Goal: Task Accomplishment & Management: Use online tool/utility

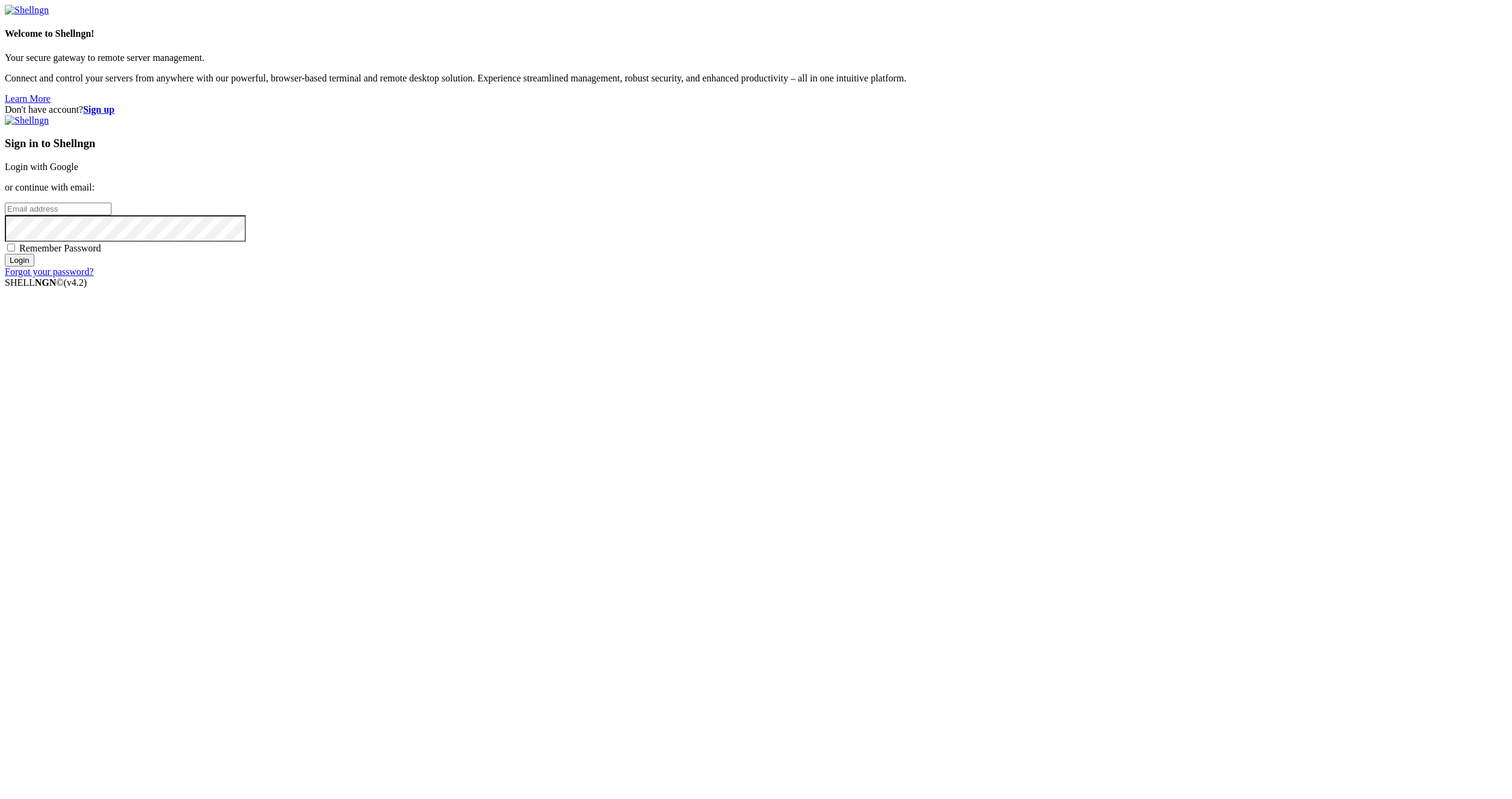
click at [78, 172] on link "Login with Google" at bounding box center [41, 167] width 73 height 10
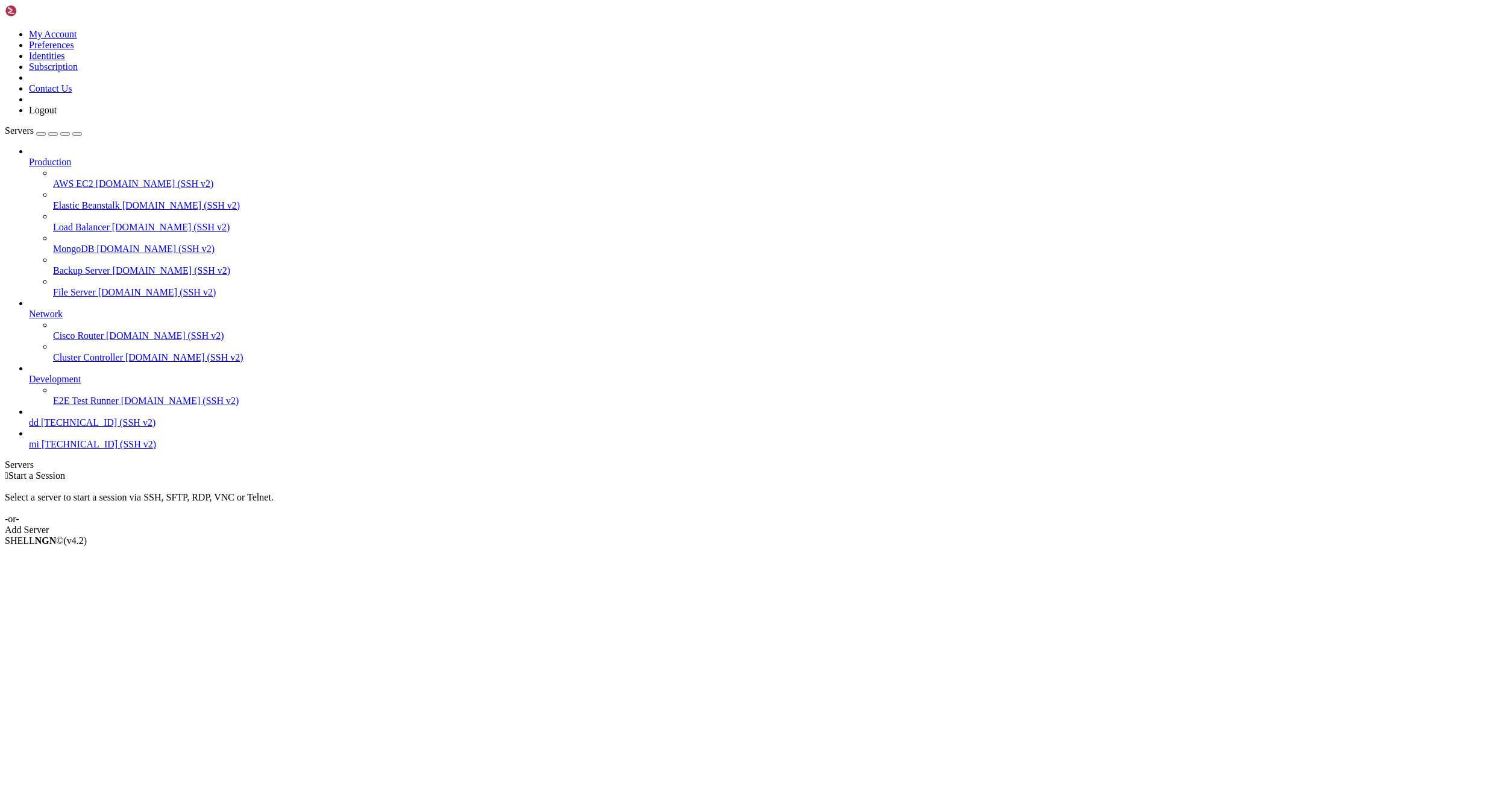
click at [29, 439] on icon at bounding box center [29, 439] width 0 height 0
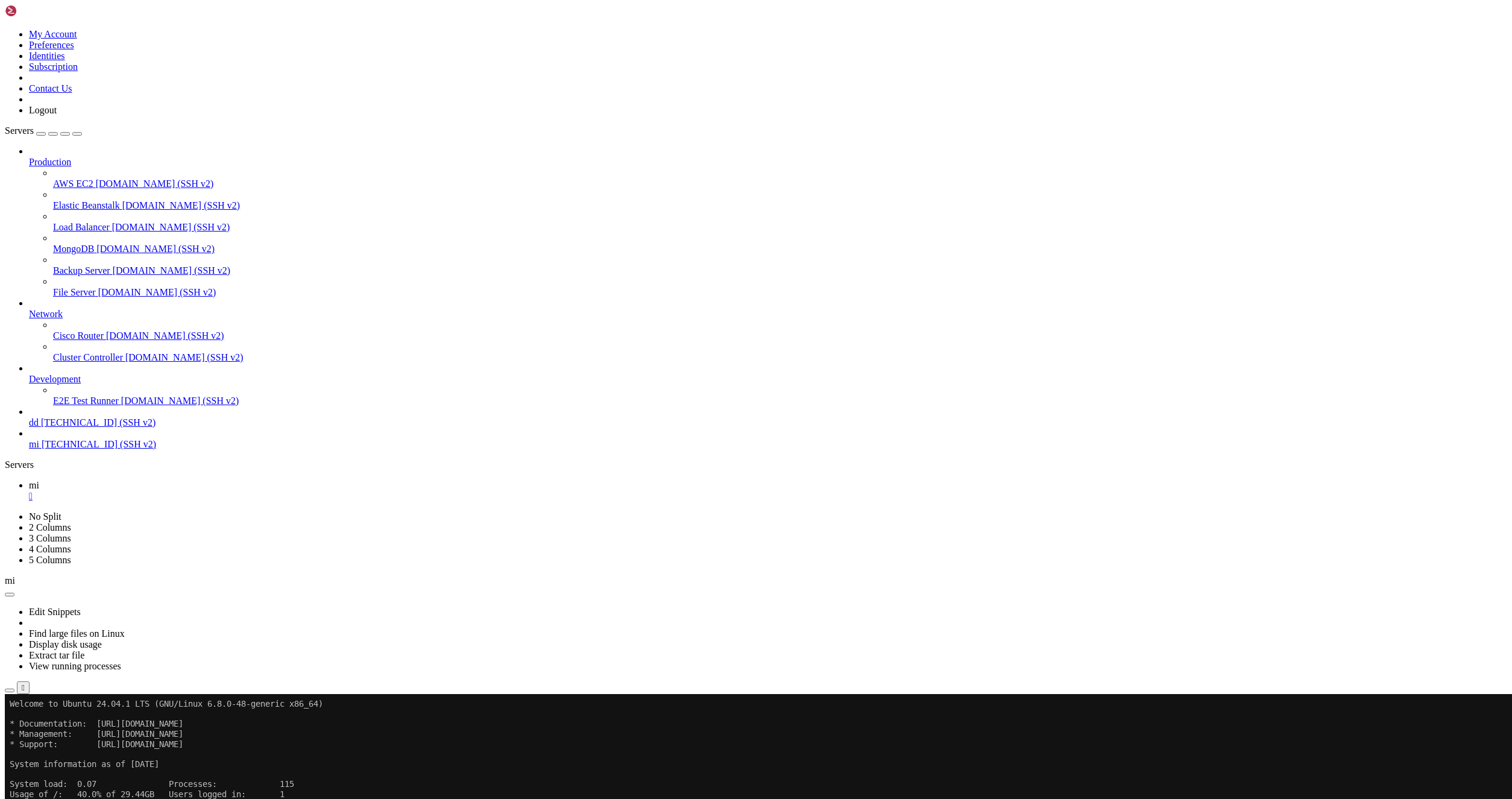
click at [10, 690] on icon "button" at bounding box center [10, 690] width 0 height 0
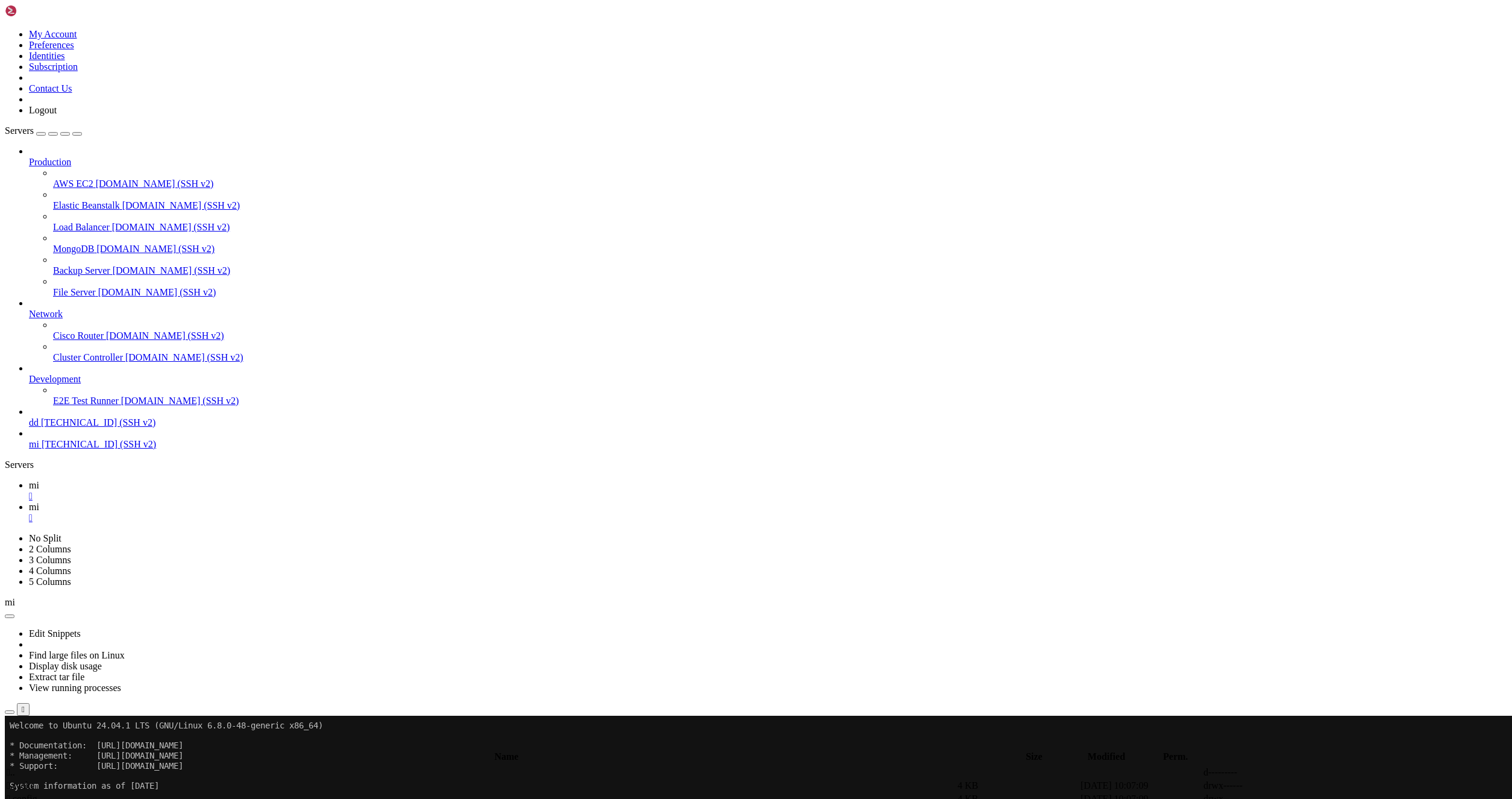
type input "/root/LinkQuest"
drag, startPoint x: 907, startPoint y: 350, endPoint x: 896, endPoint y: 351, distance: 11.0
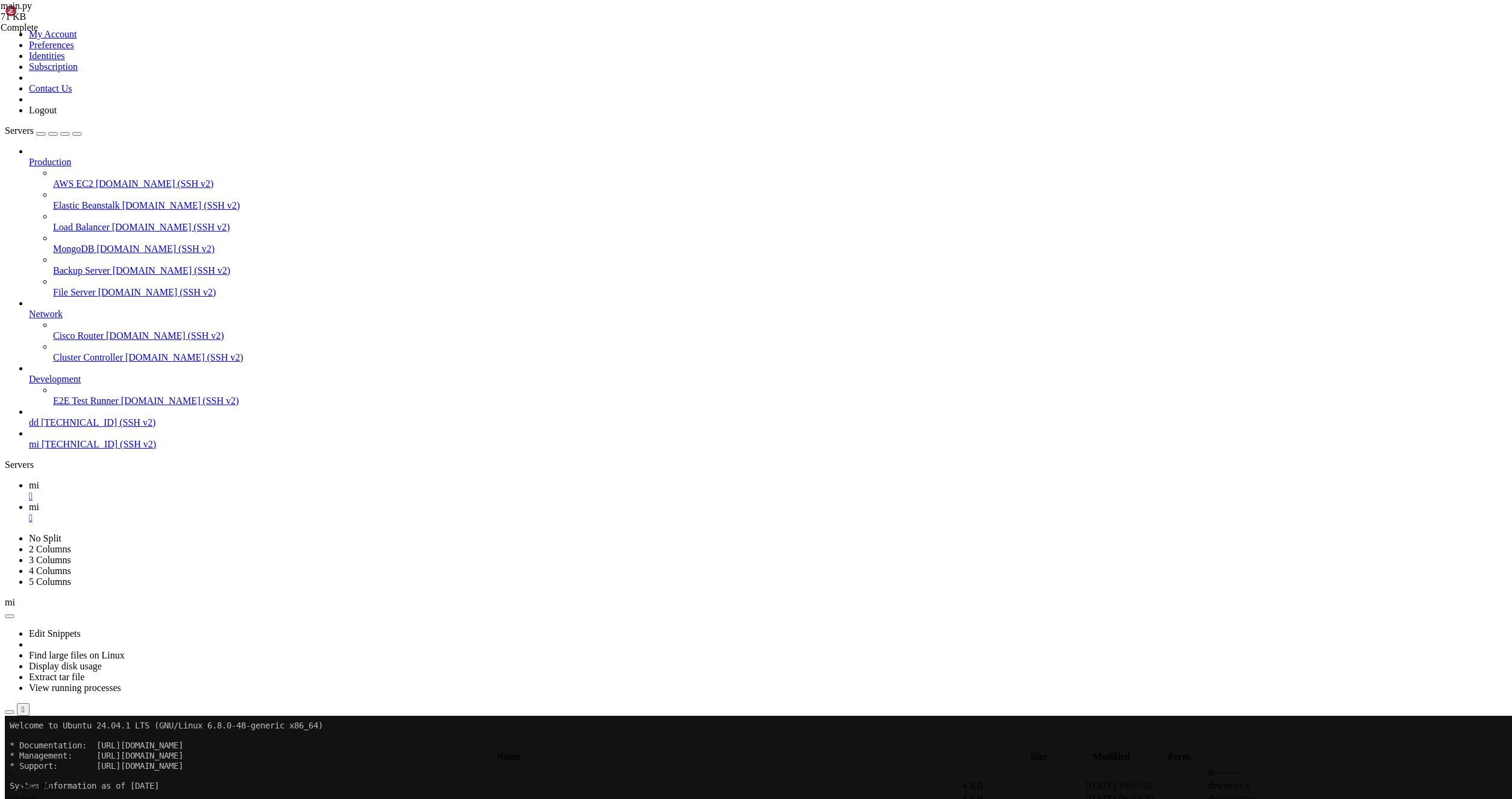
type textarea "TEXT_ERROR_RETRY_MENU, MY_STATS_MENU,"
type textarea "LINK_MENU,"
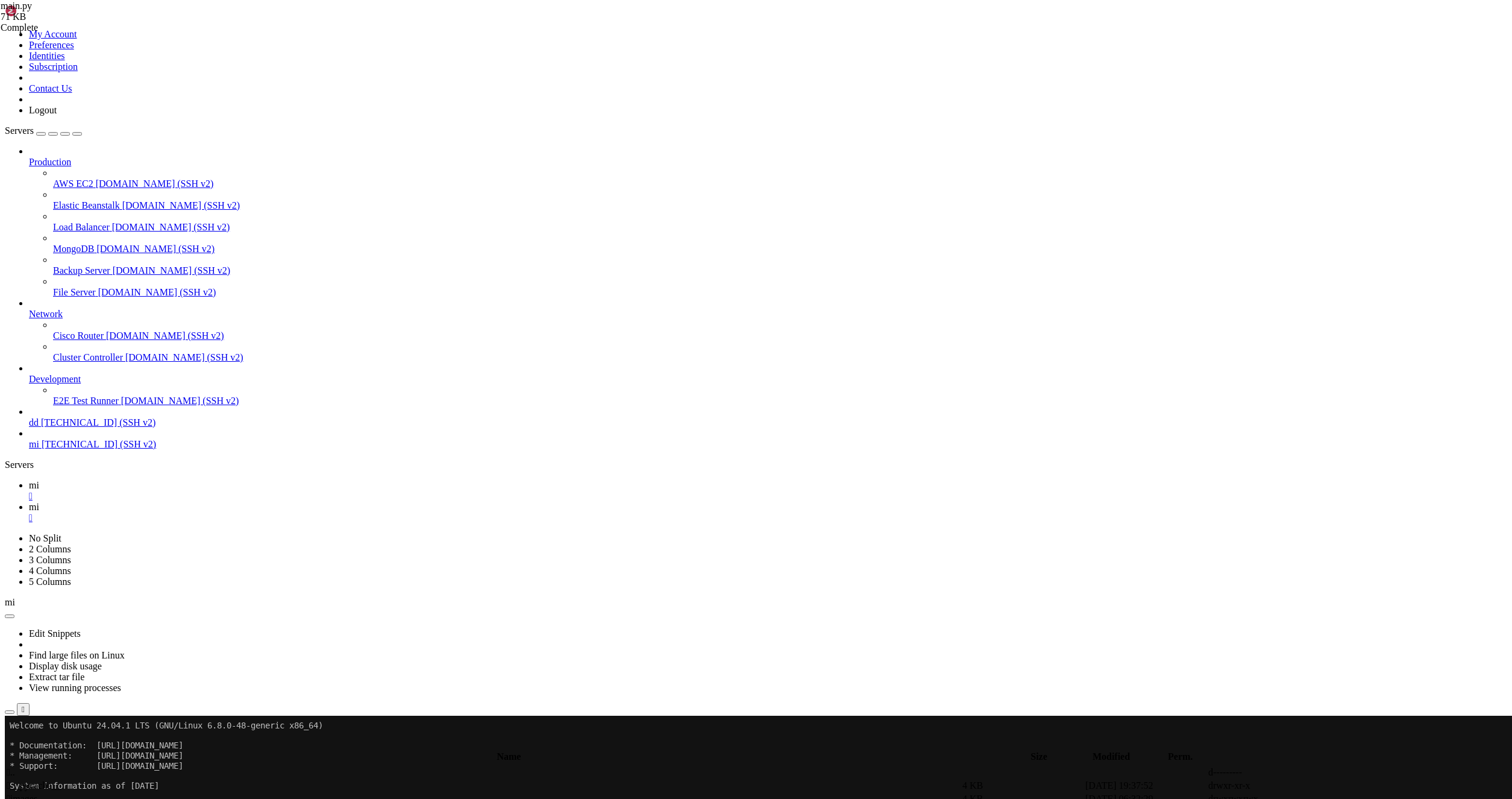
click at [29, 480] on icon at bounding box center [29, 485] width 0 height 10
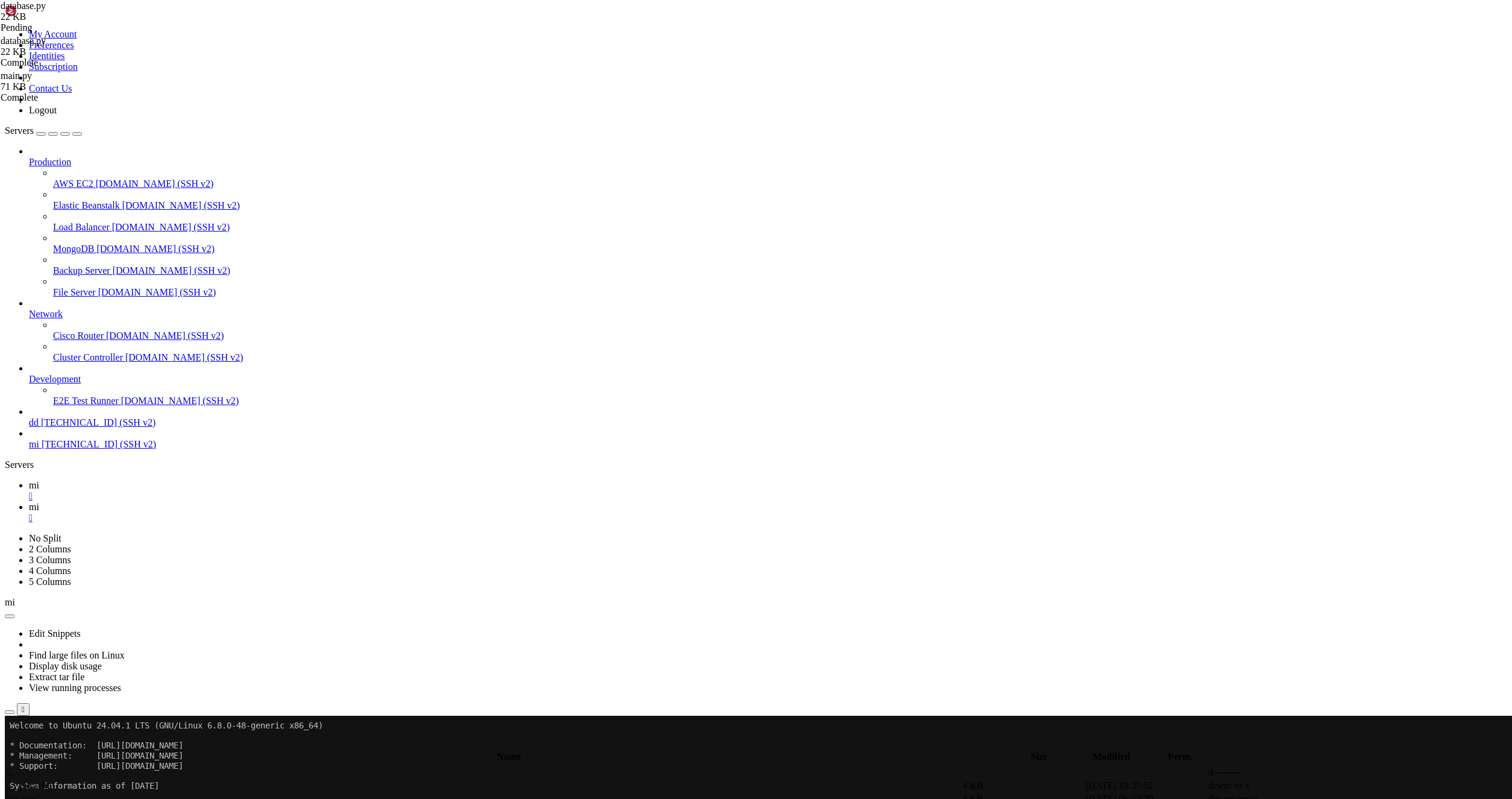
drag, startPoint x: 543, startPoint y: 1201, endPoint x: -53, endPoint y: 1139, distance: 599.2
click at [217, 501] on link "mi " at bounding box center [767, 512] width 1478 height 22
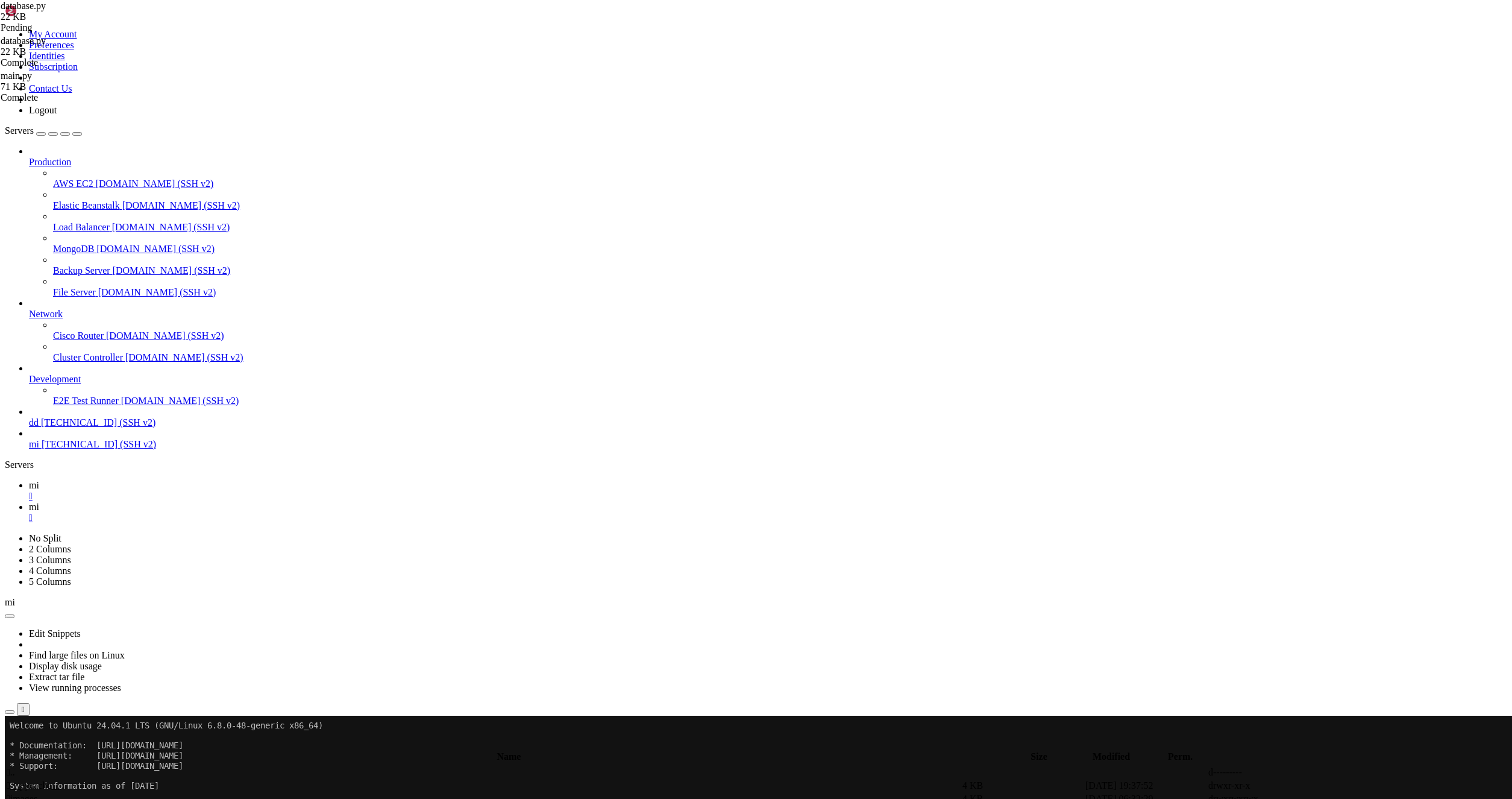
type textarea "monetization_enabled BOOLEAN DEFAULT 1,"
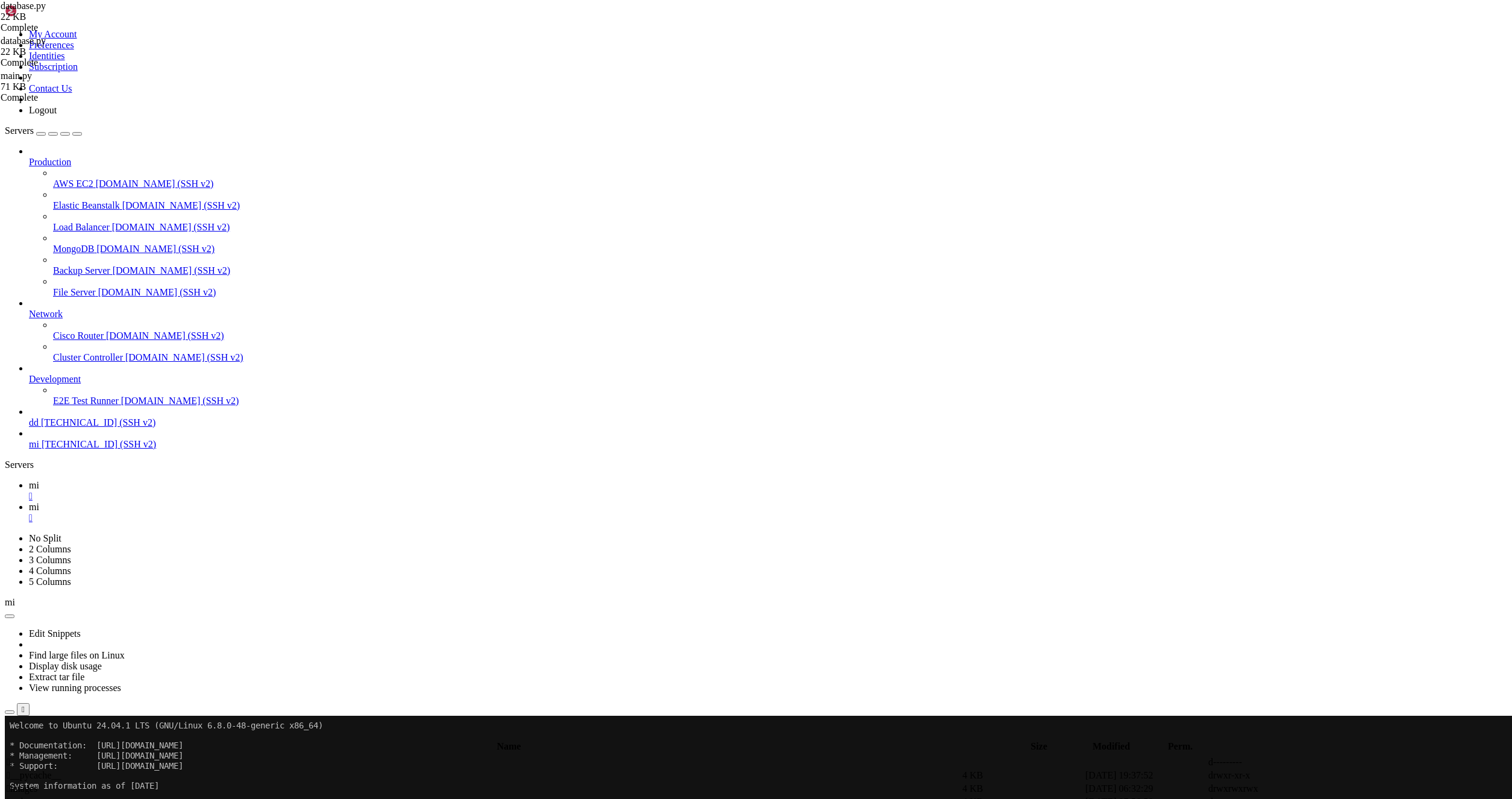
drag, startPoint x: 182, startPoint y: 110, endPoint x: 429, endPoint y: 113, distance: 247.0
drag, startPoint x: 171, startPoint y: 106, endPoint x: 311, endPoint y: 97, distance: 140.3
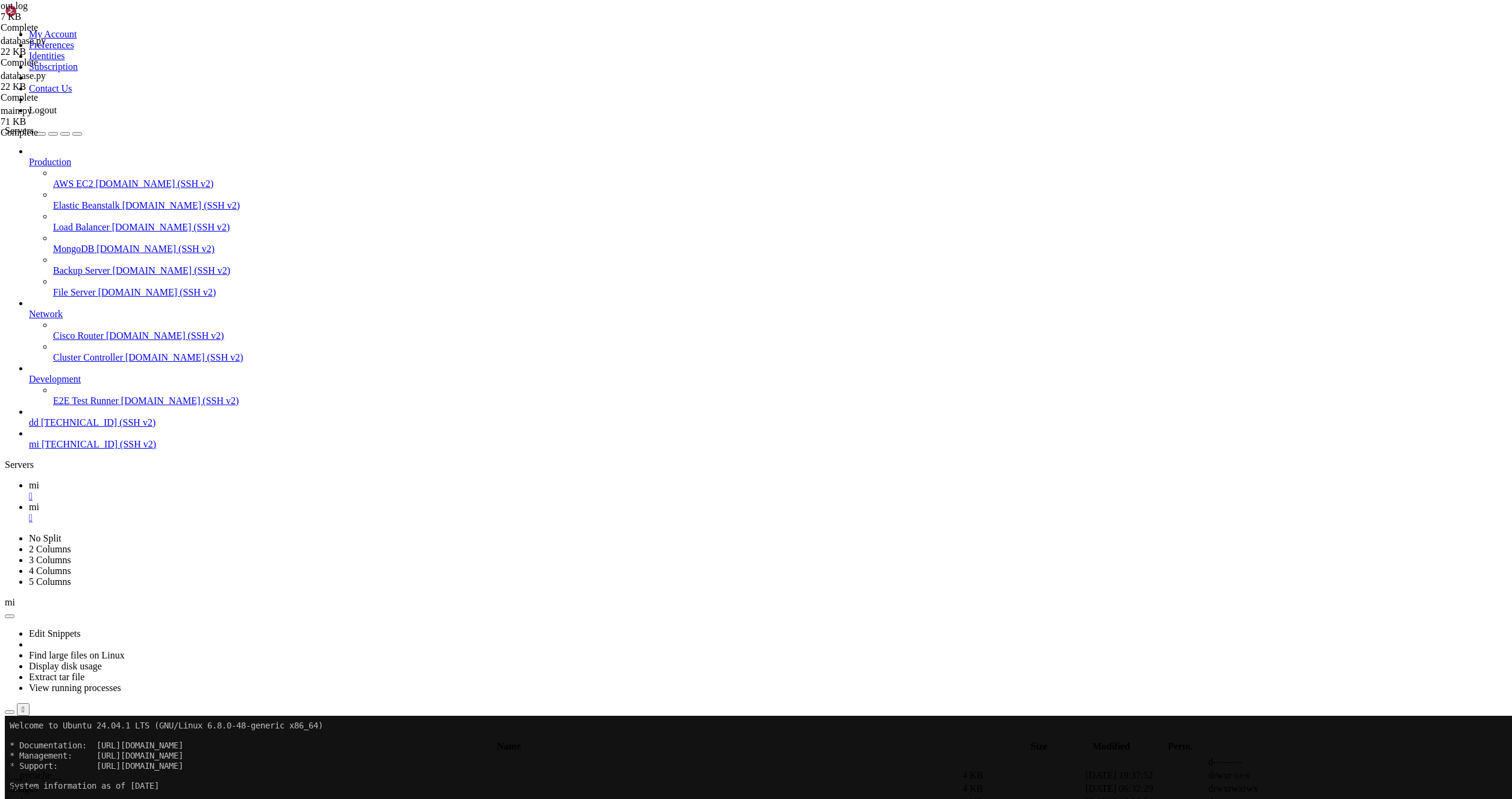
type textarea "Сервис: flyer → Лимит: 10 → Осталось: 27"
click at [246, 756] on td " .." at bounding box center [483, 762] width 955 height 12
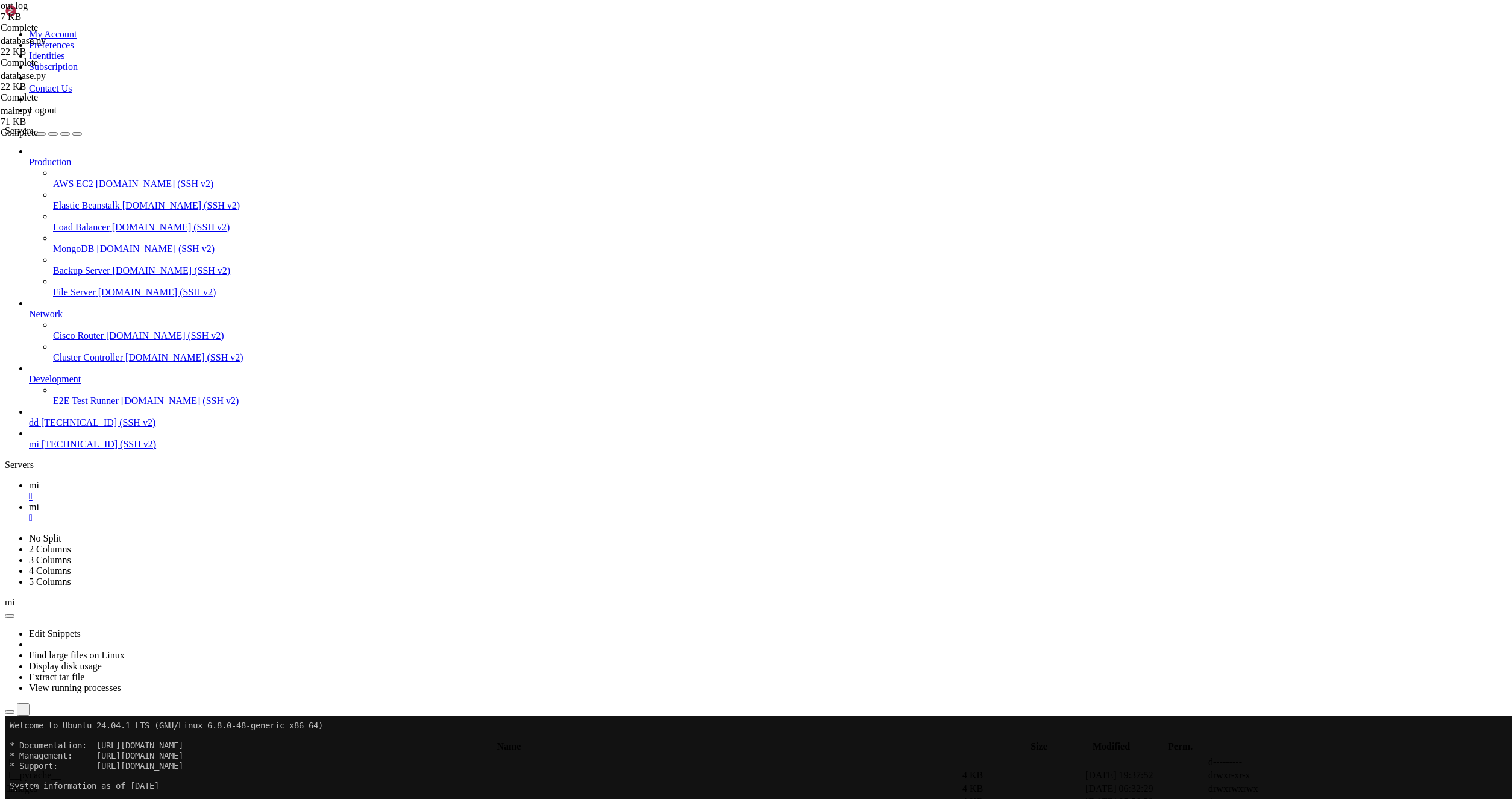
click at [246, 756] on td " .." at bounding box center [483, 762] width 955 height 12
type input "/root/bybsa"
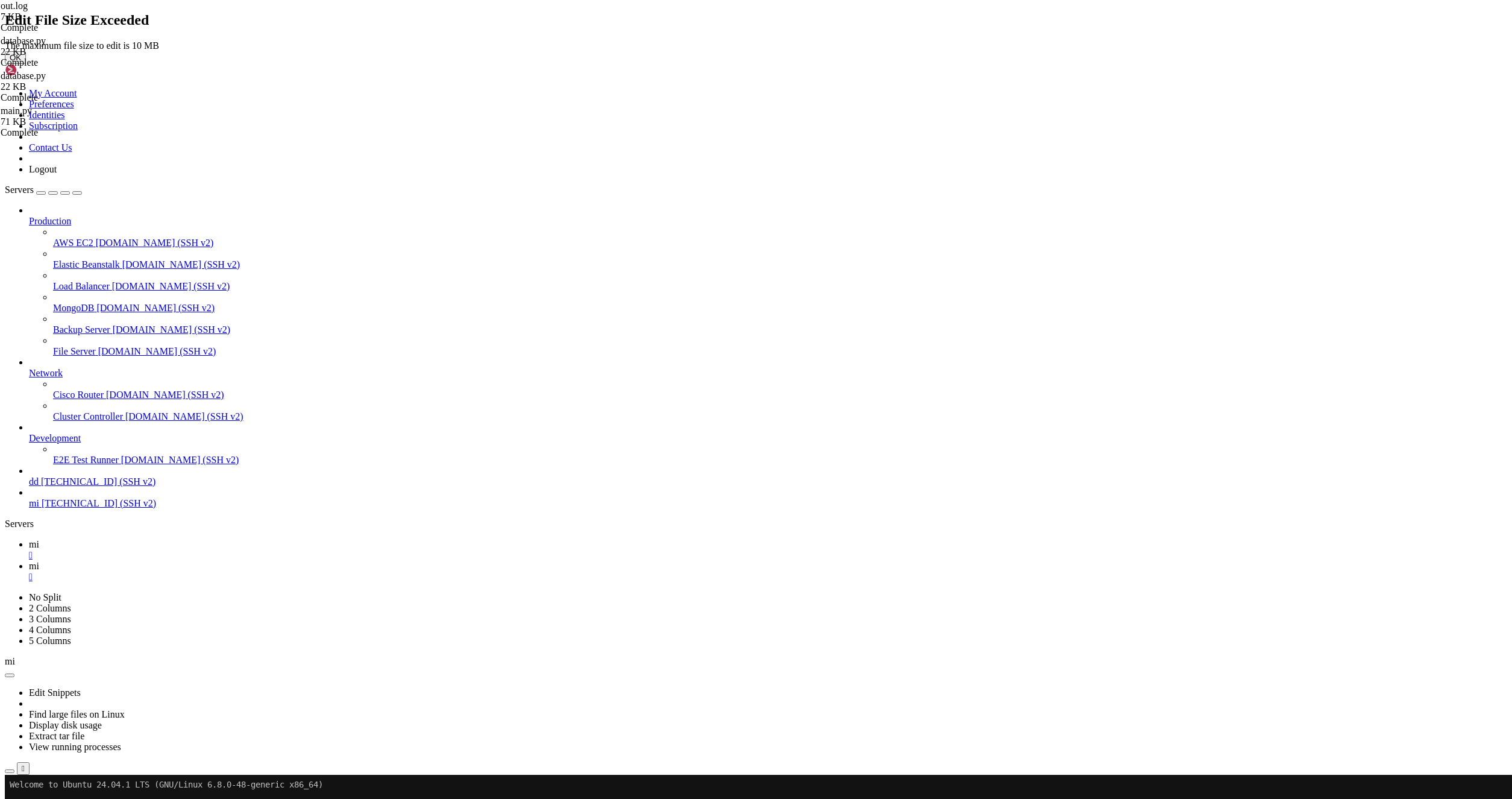
click at [26, 64] on button "OK" at bounding box center [15, 57] width 21 height 13
